Goal: Register for event/course

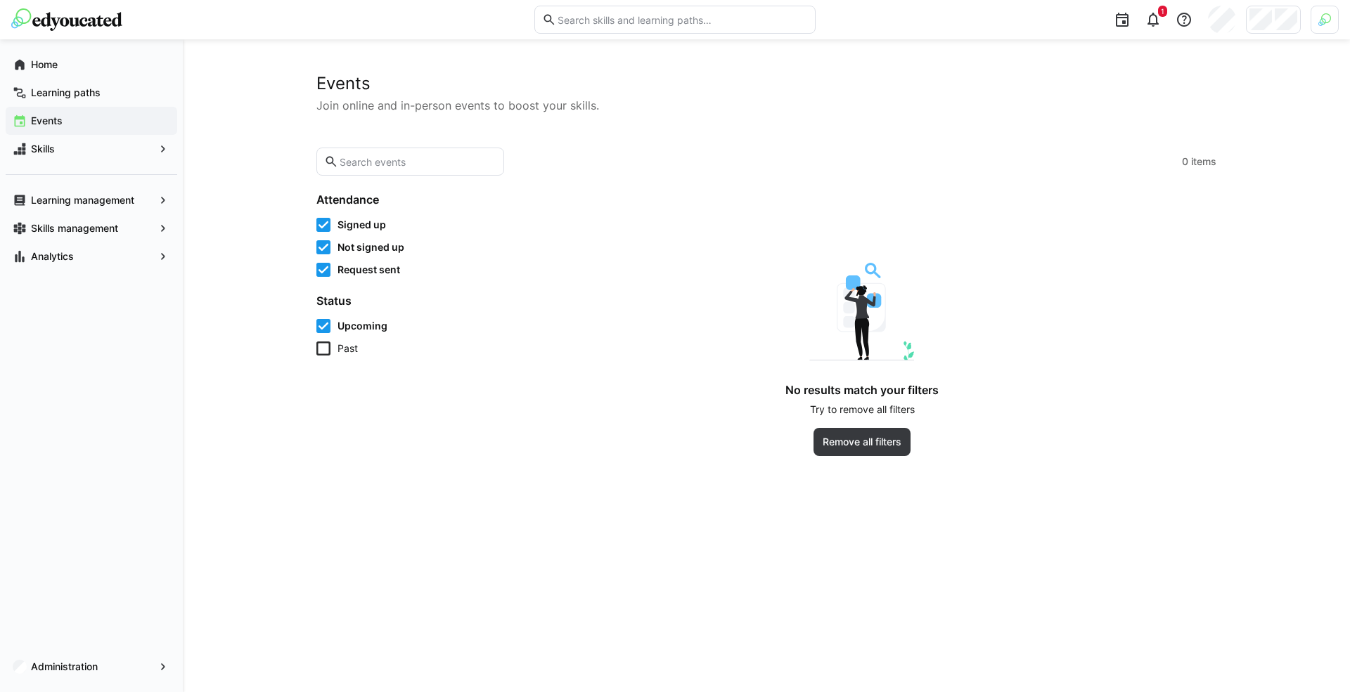
click at [1326, 25] on img at bounding box center [1324, 19] width 13 height 13
click at [1169, 162] on span "Activate" at bounding box center [1166, 165] width 36 height 11
click at [1279, 18] on div at bounding box center [675, 346] width 1350 height 692
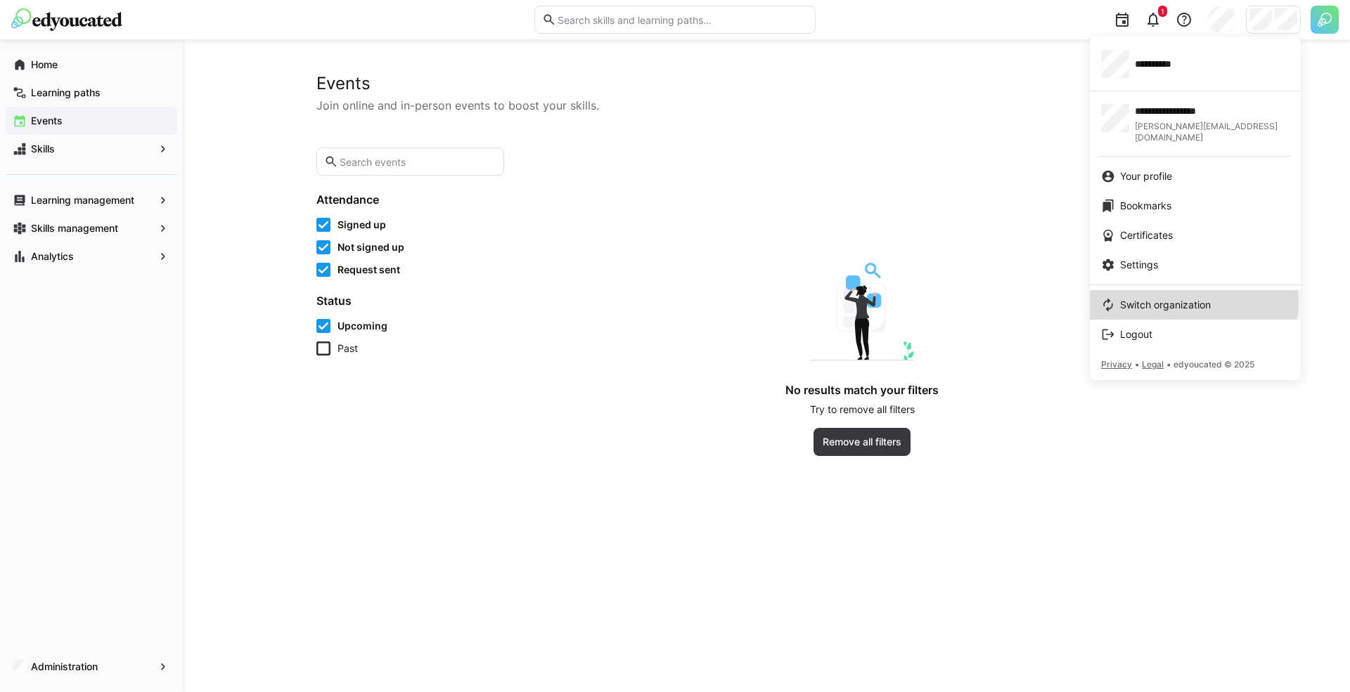
click at [1161, 298] on span "Switch organization" at bounding box center [1165, 305] width 91 height 14
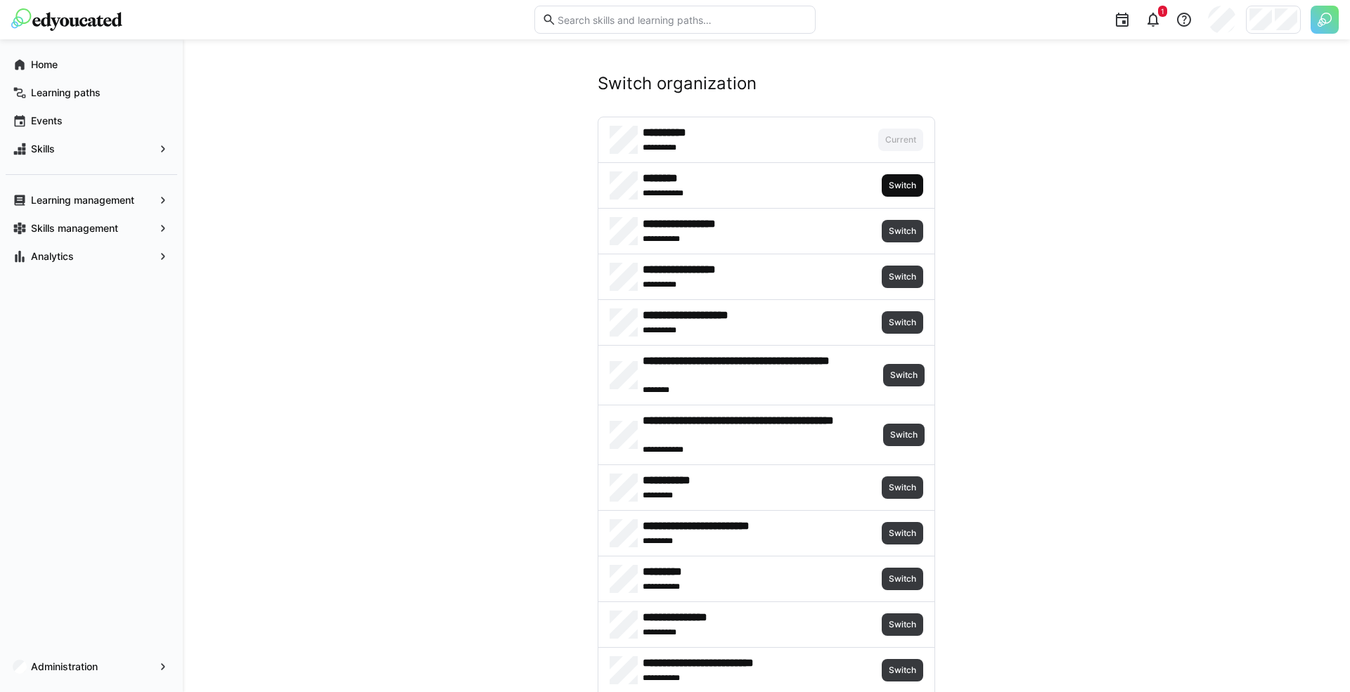
click at [909, 185] on span "Switch" at bounding box center [902, 185] width 30 height 11
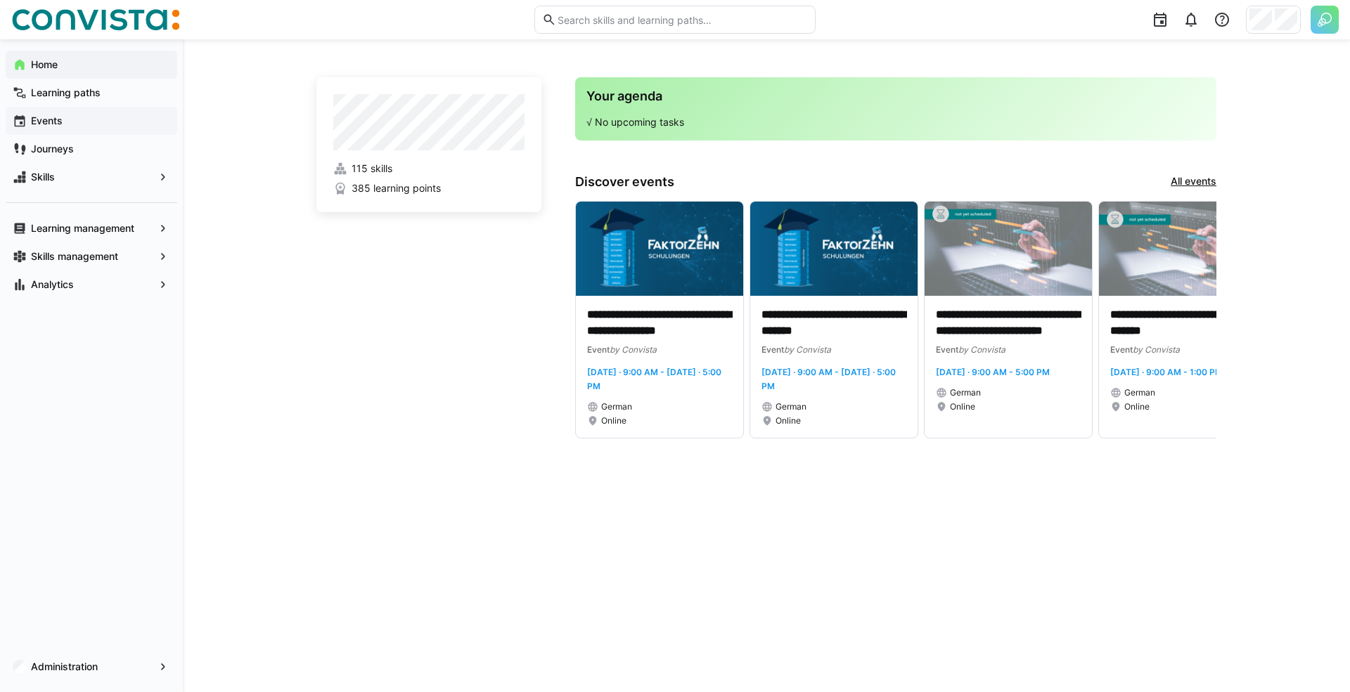
click at [89, 121] on span "Events" at bounding box center [99, 121] width 141 height 14
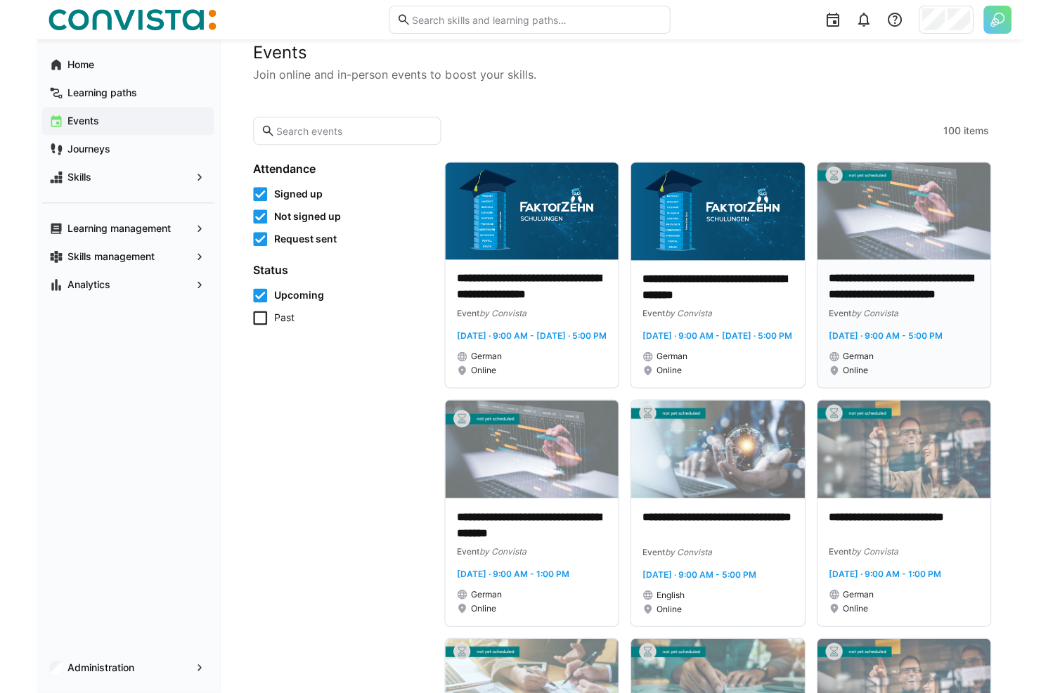
scroll to position [50, 0]
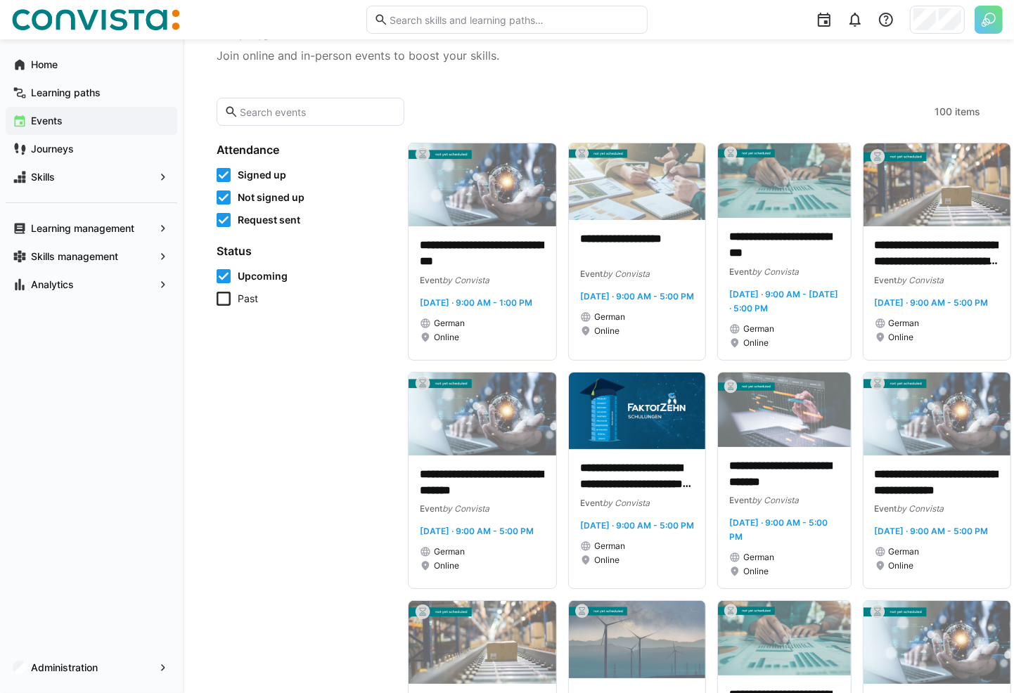
click at [1013, 236] on div "**********" at bounding box center [598, 536] width 831 height 1095
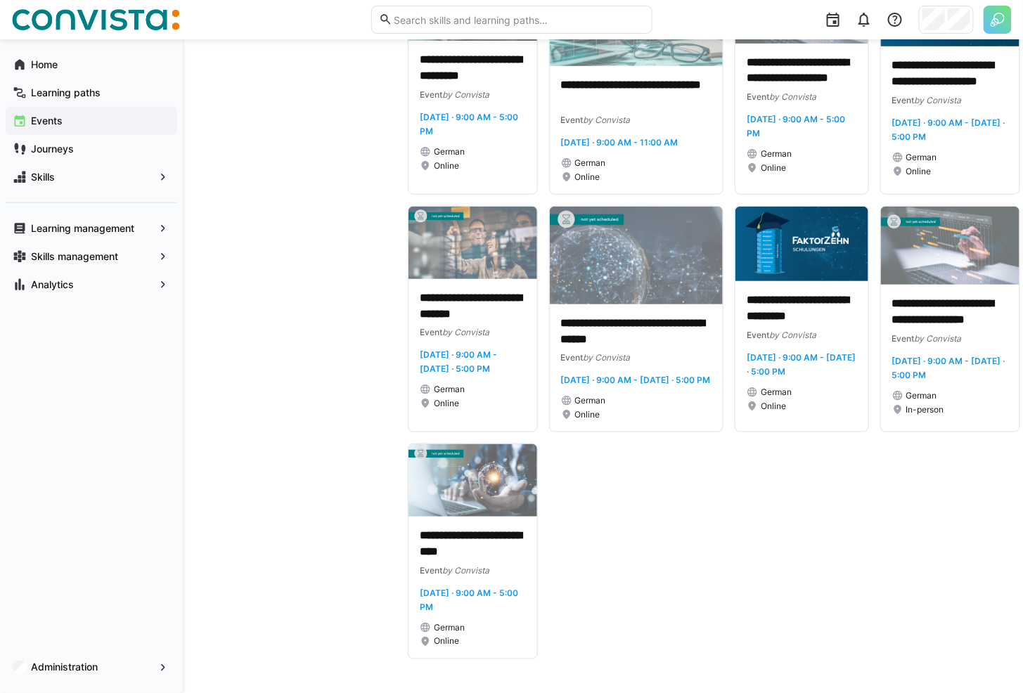
scroll to position [2241, 0]
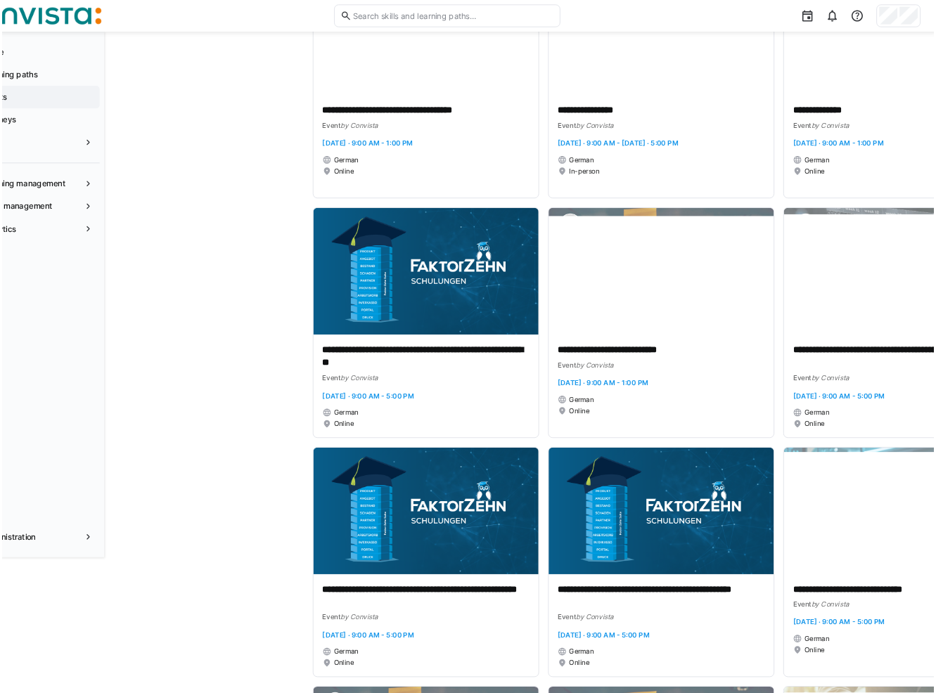
scroll to position [5483, 0]
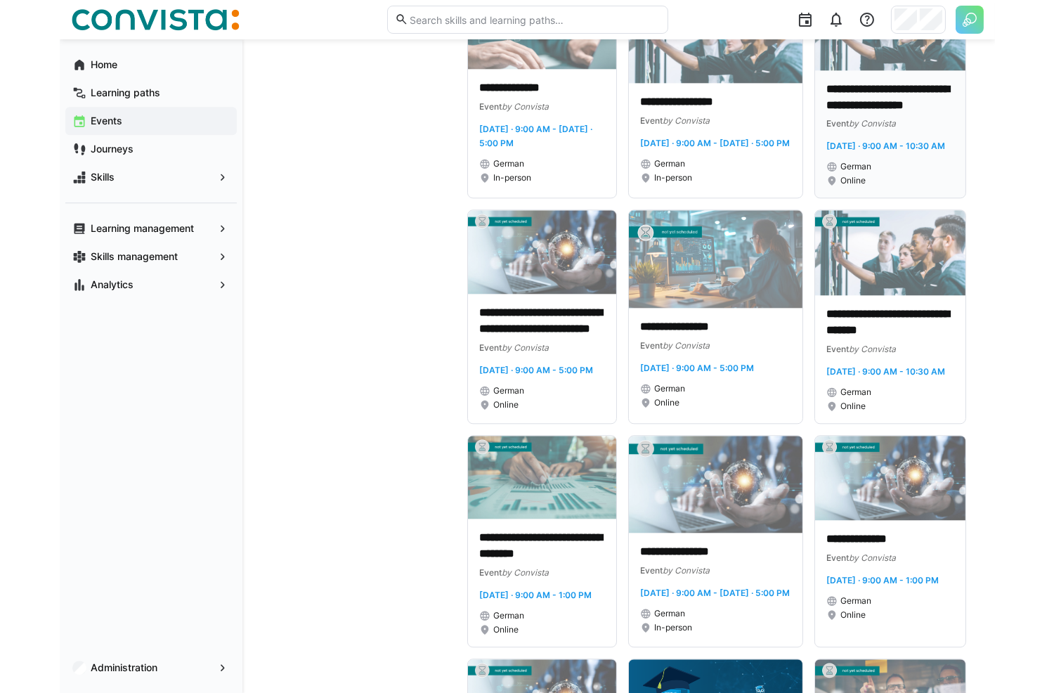
scroll to position [5432, 0]
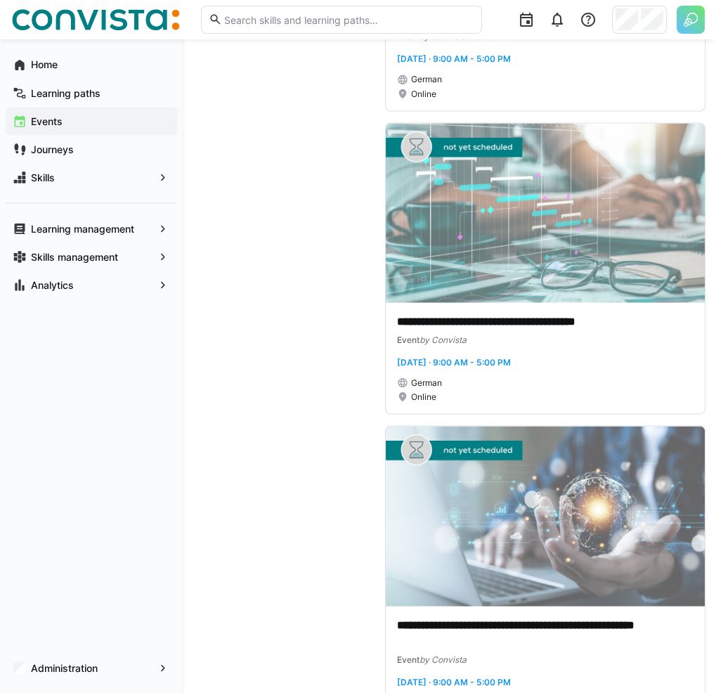
scroll to position [3318, 0]
